Goal: Information Seeking & Learning: Learn about a topic

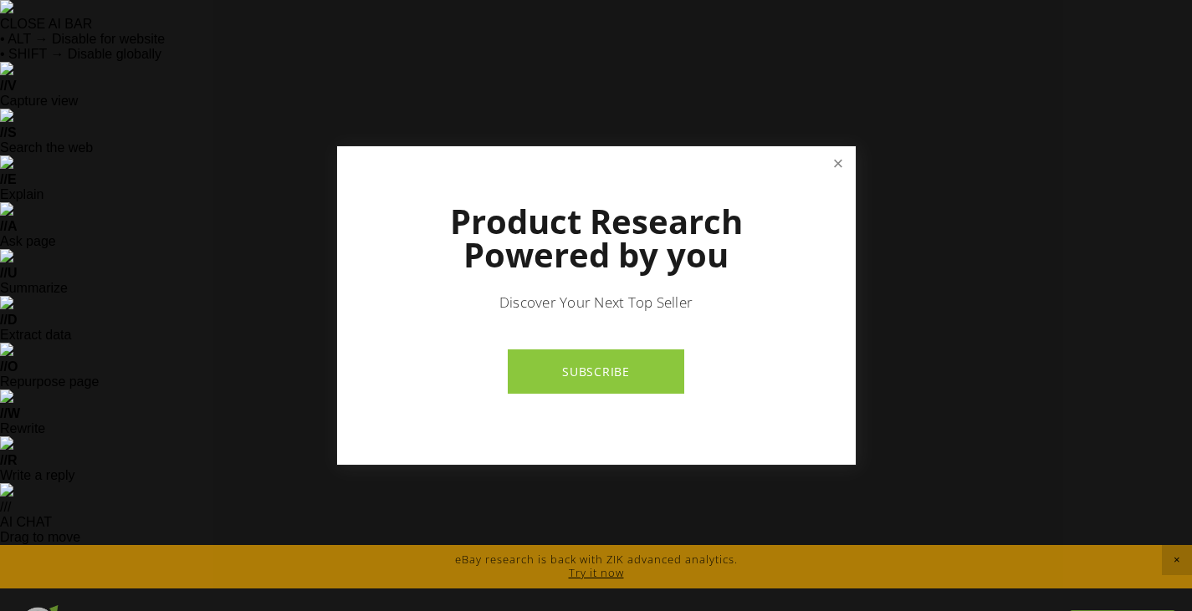
click at [826, 156] on link "Close" at bounding box center [837, 163] width 29 height 29
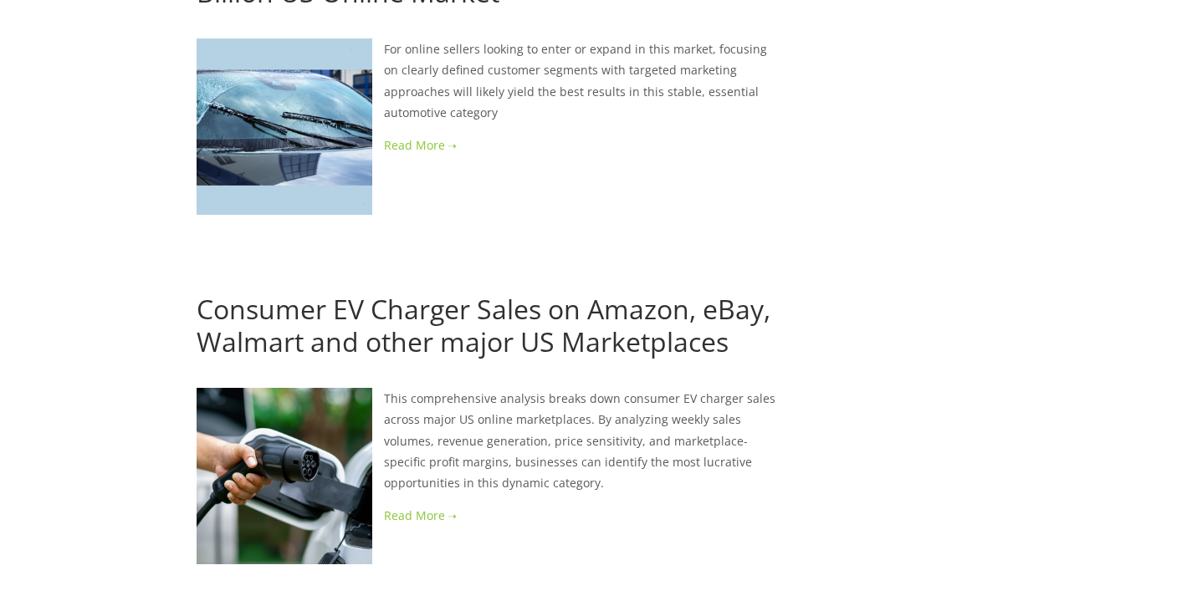
scroll to position [2677, 0]
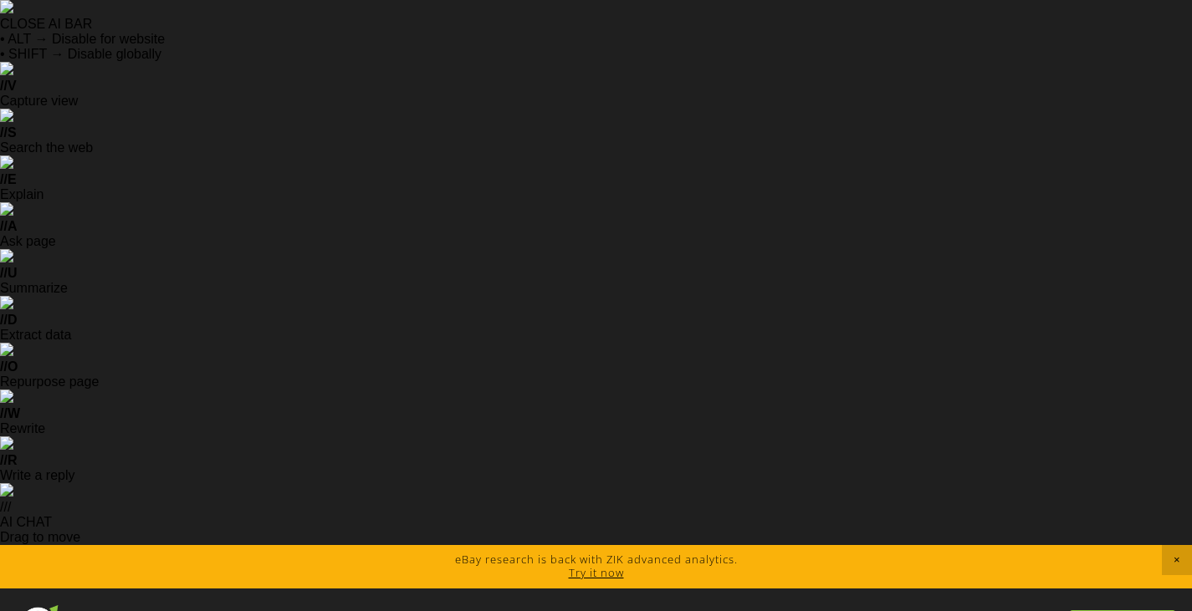
click at [602, 565] on link "Try it now" at bounding box center [596, 572] width 55 height 15
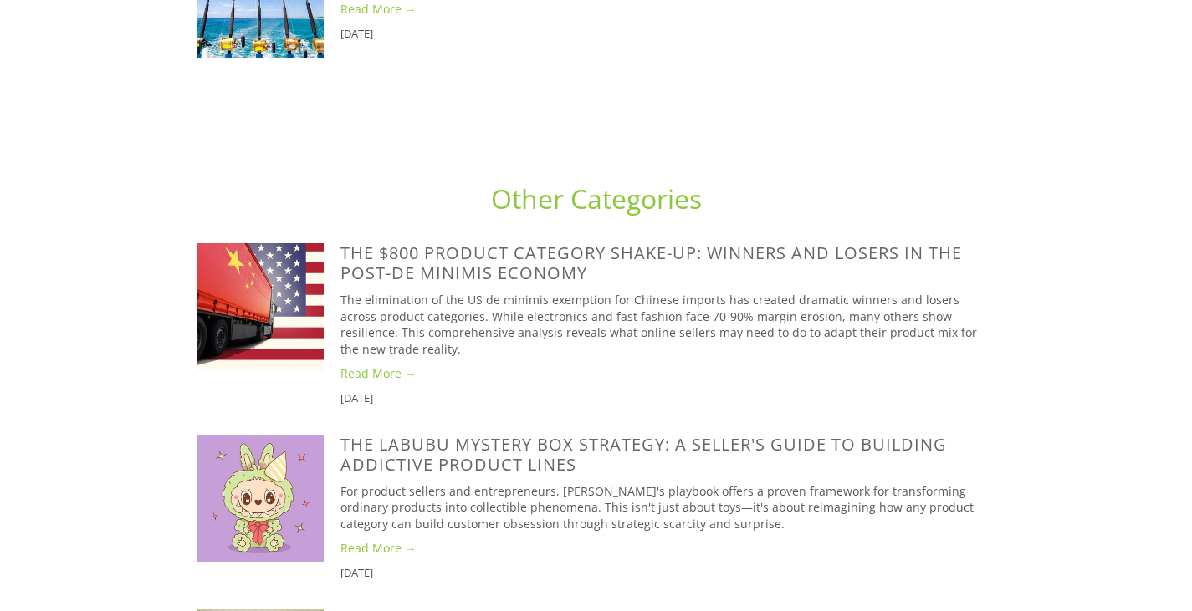
scroll to position [6106, 0]
